Goal: Find specific fact: Find specific fact

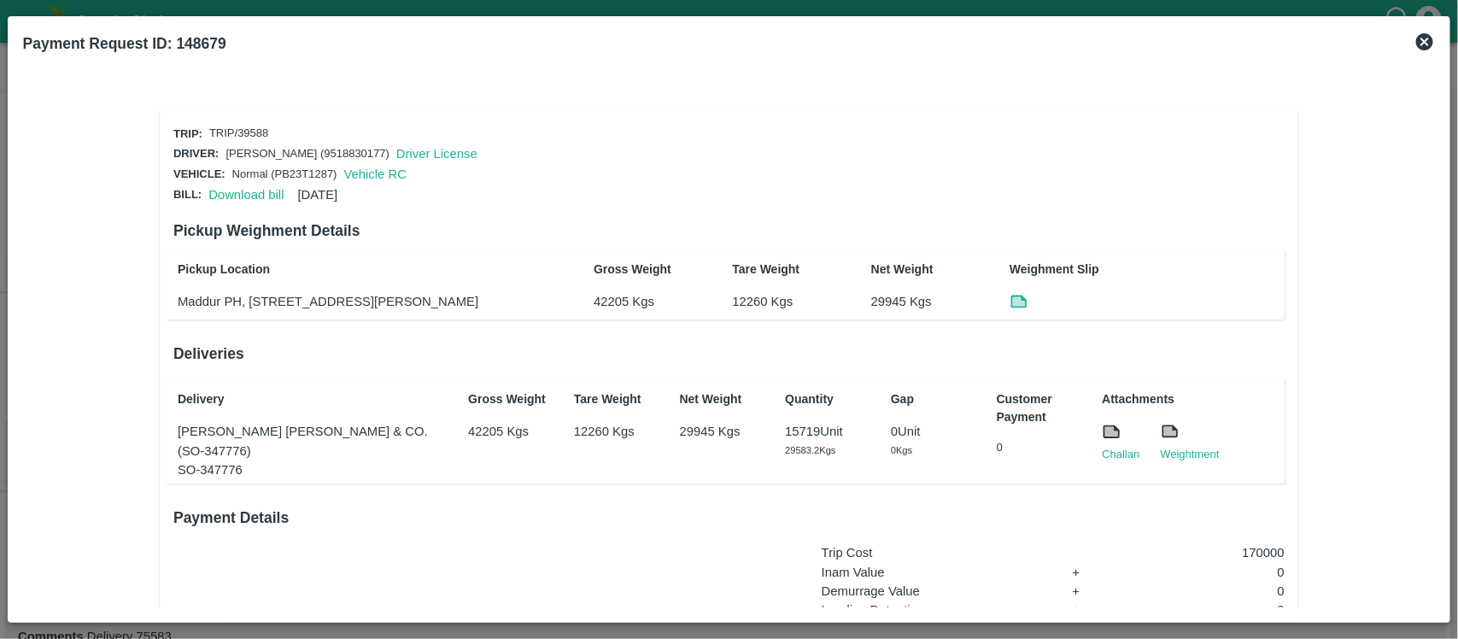
scroll to position [219, 0]
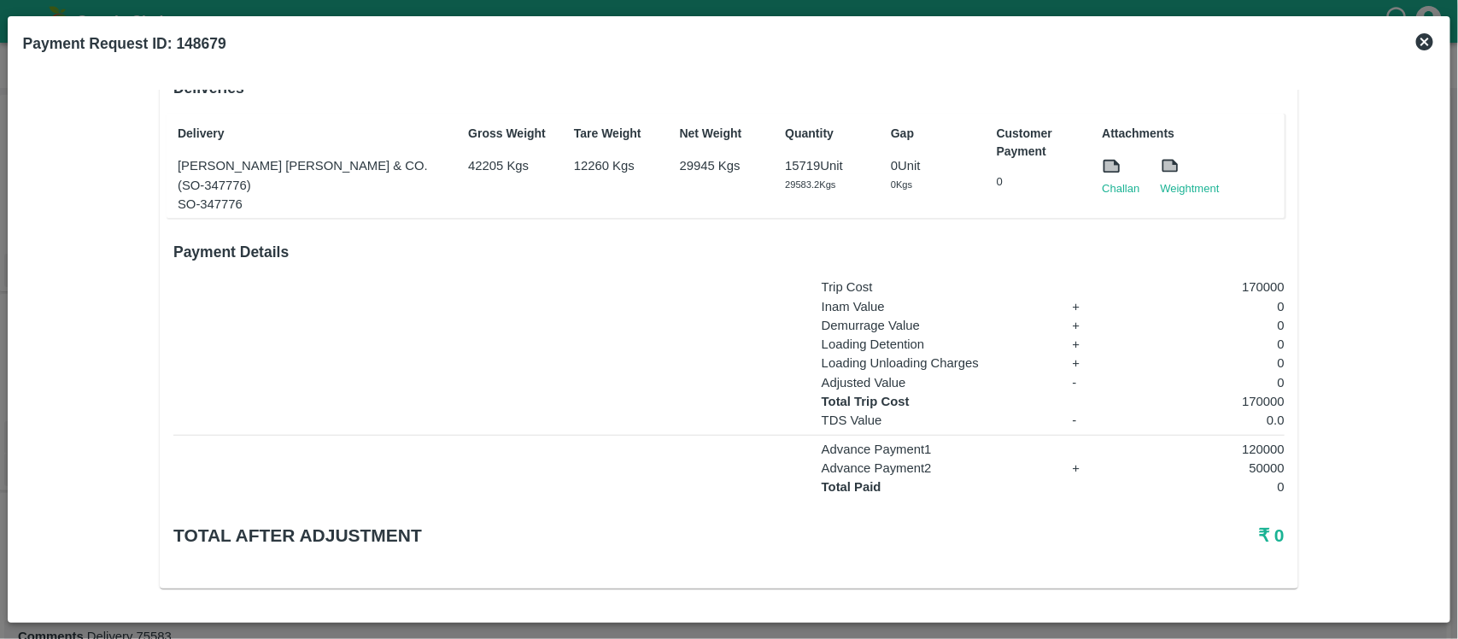
scroll to position [278, 0]
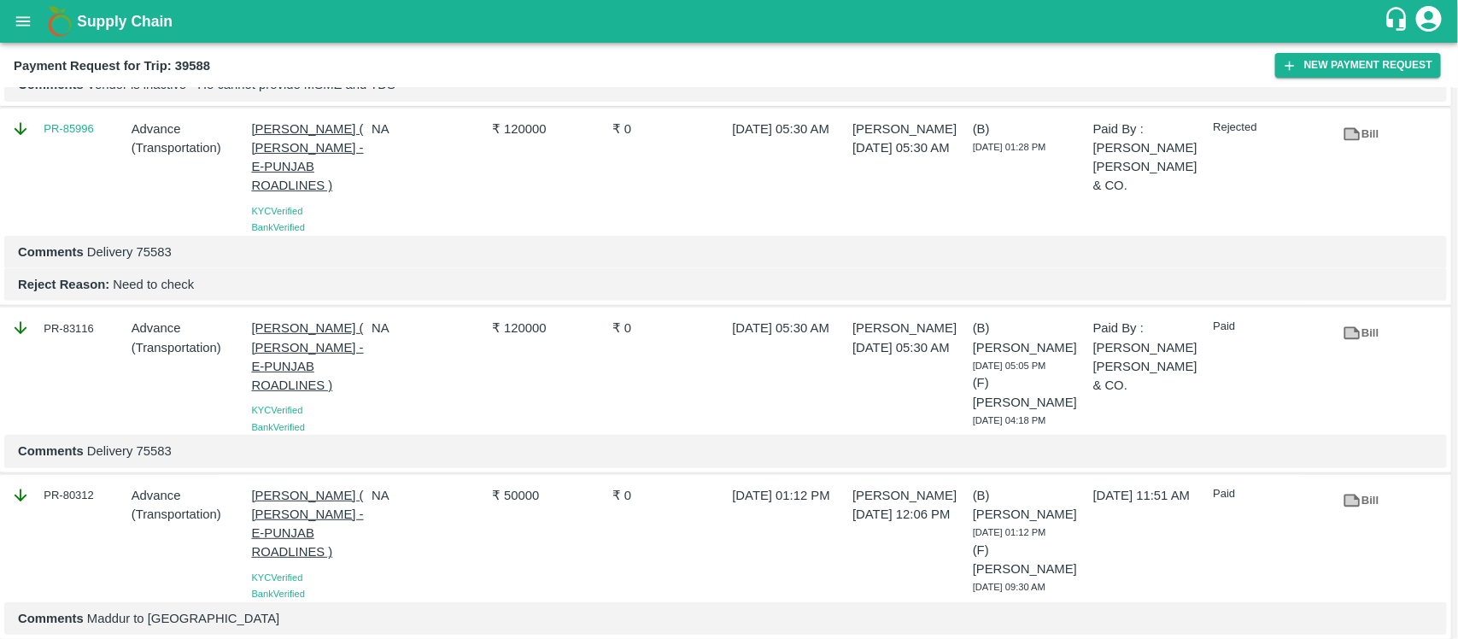
scroll to position [202, 0]
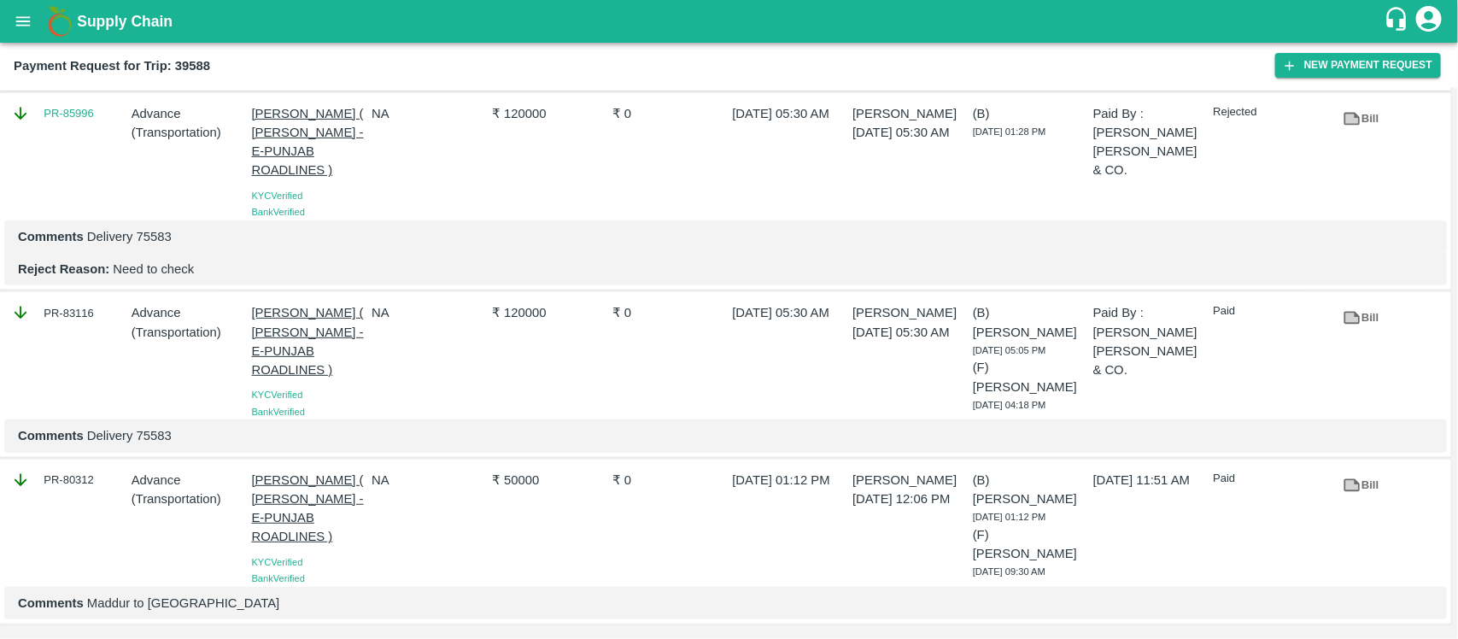
click at [87, 483] on div "PR-80312" at bounding box center [68, 480] width 114 height 19
copy div "80312"
